Goal: Task Accomplishment & Management: Manage account settings

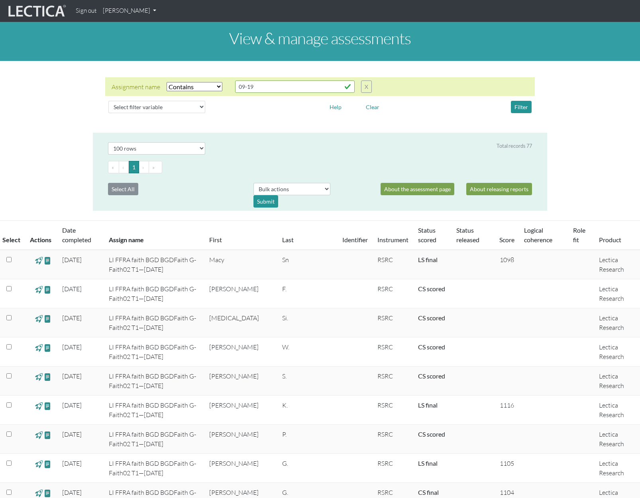
select select "icontains"
select select "100"
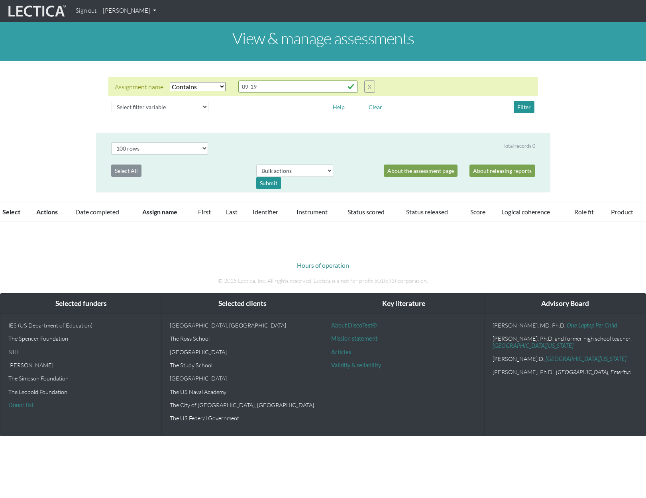
select select "icontains"
select select "100"
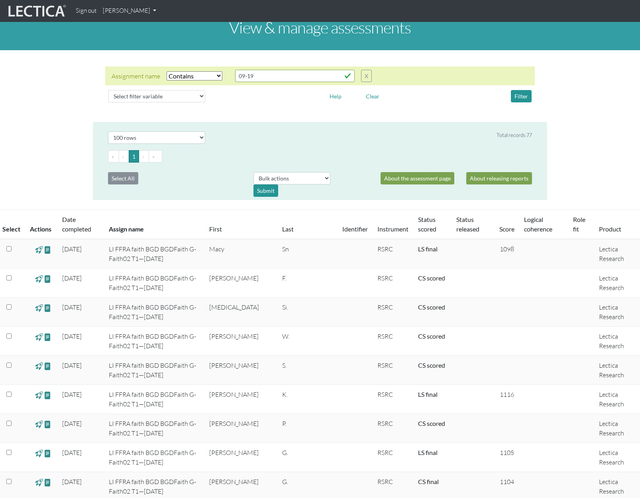
scroll to position [8, 0]
